Goal: Find specific page/section: Find specific page/section

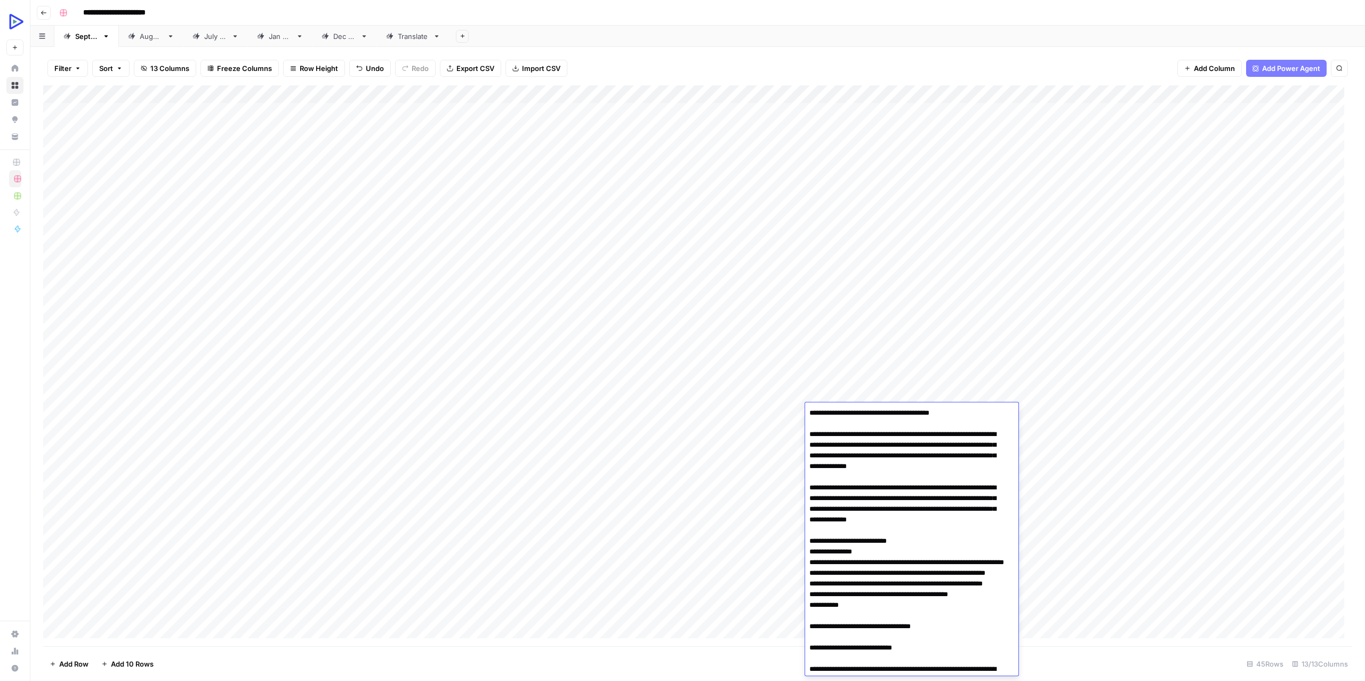
scroll to position [1780, 0]
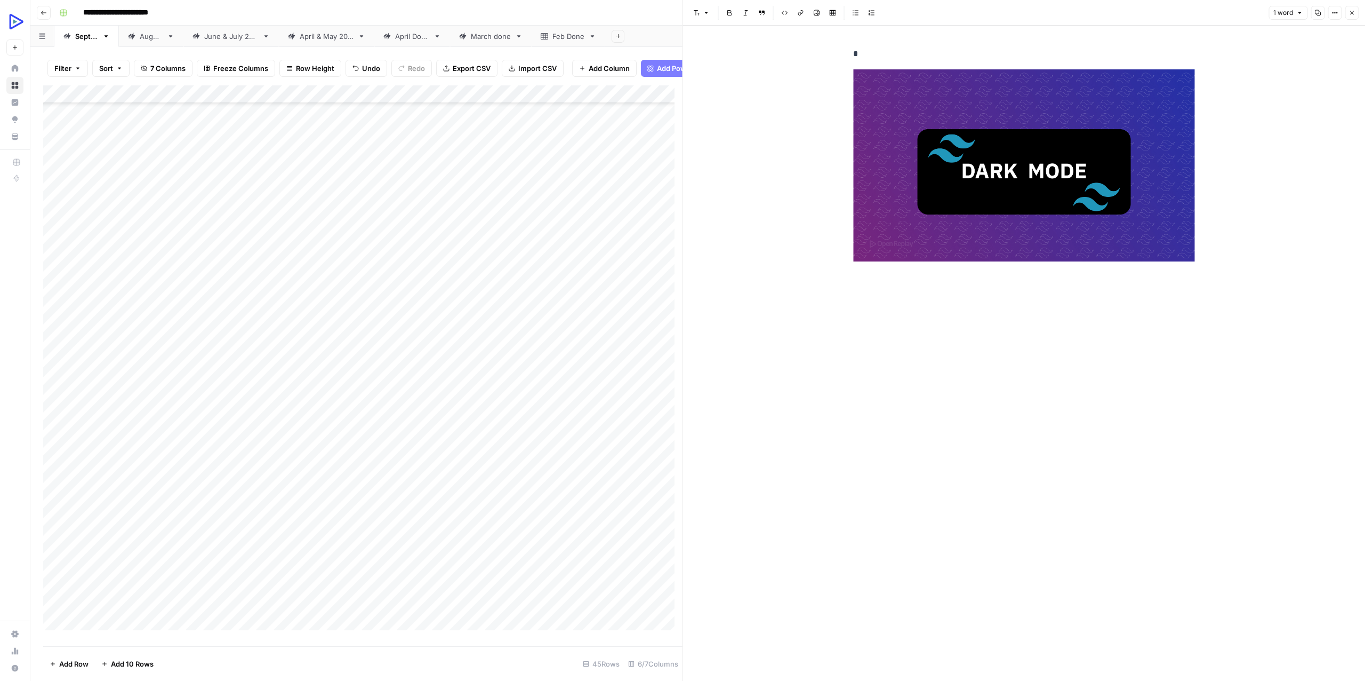
scroll to position [307, 0]
click at [784, 296] on div "New Text *" at bounding box center [1024, 353] width 683 height 655
